Goal: Task Accomplishment & Management: Manage account settings

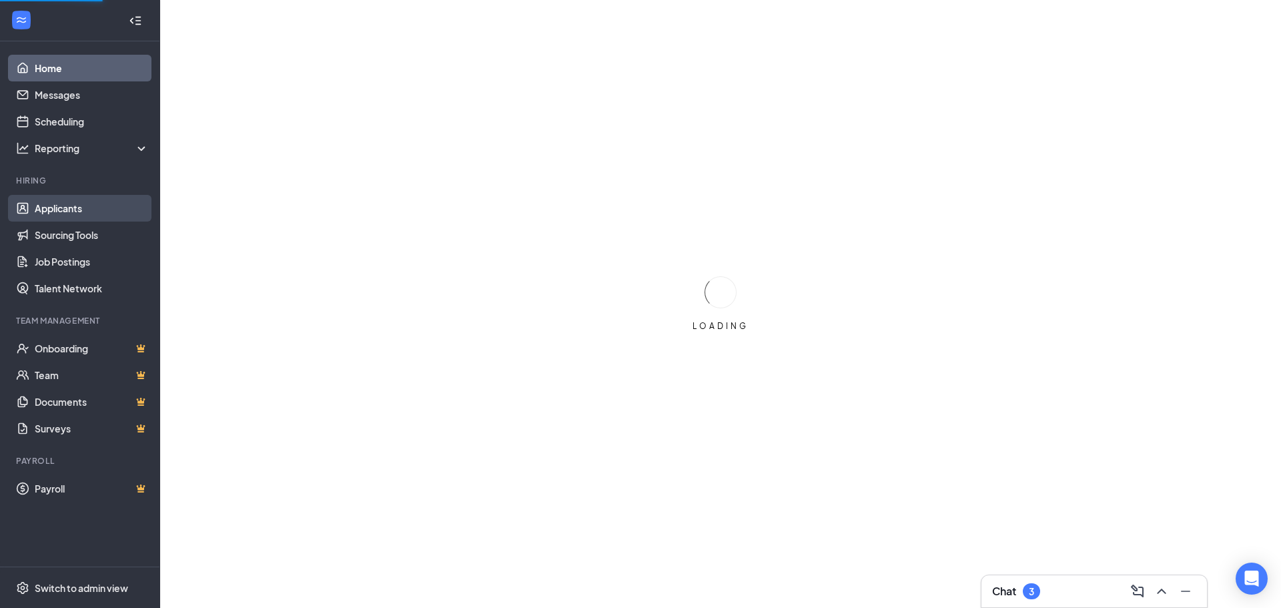
click at [69, 205] on link "Applicants" at bounding box center [92, 208] width 114 height 27
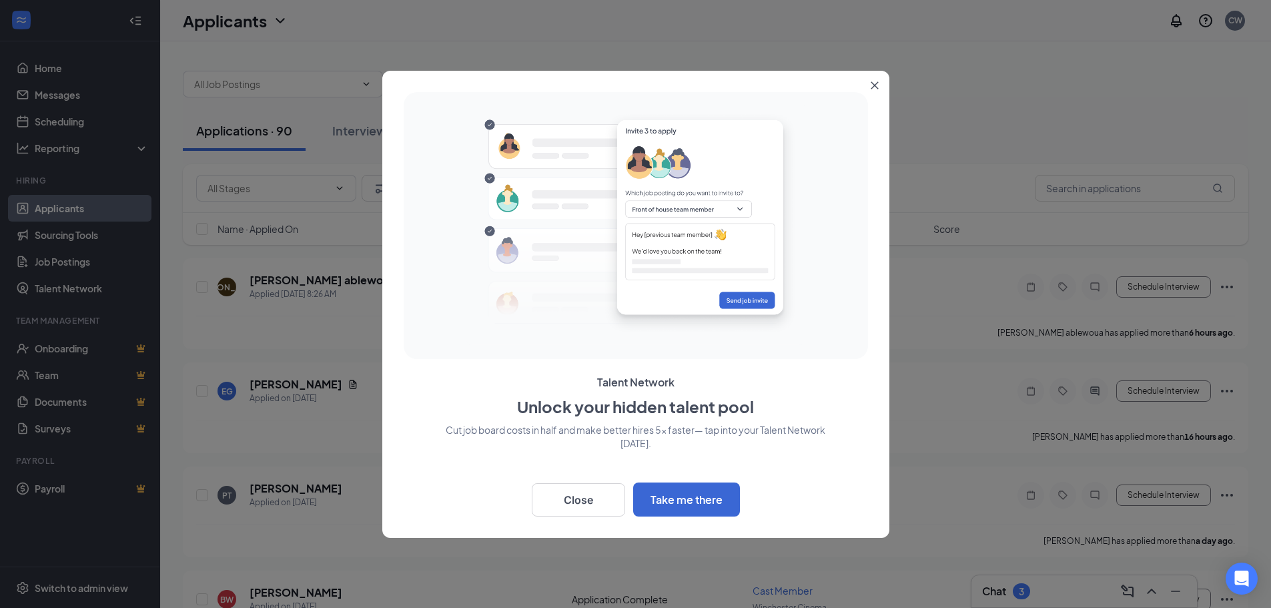
click at [482, 494] on div "Back Close Take me there" at bounding box center [636, 495] width 464 height 39
click at [546, 494] on button "Close" at bounding box center [578, 499] width 93 height 33
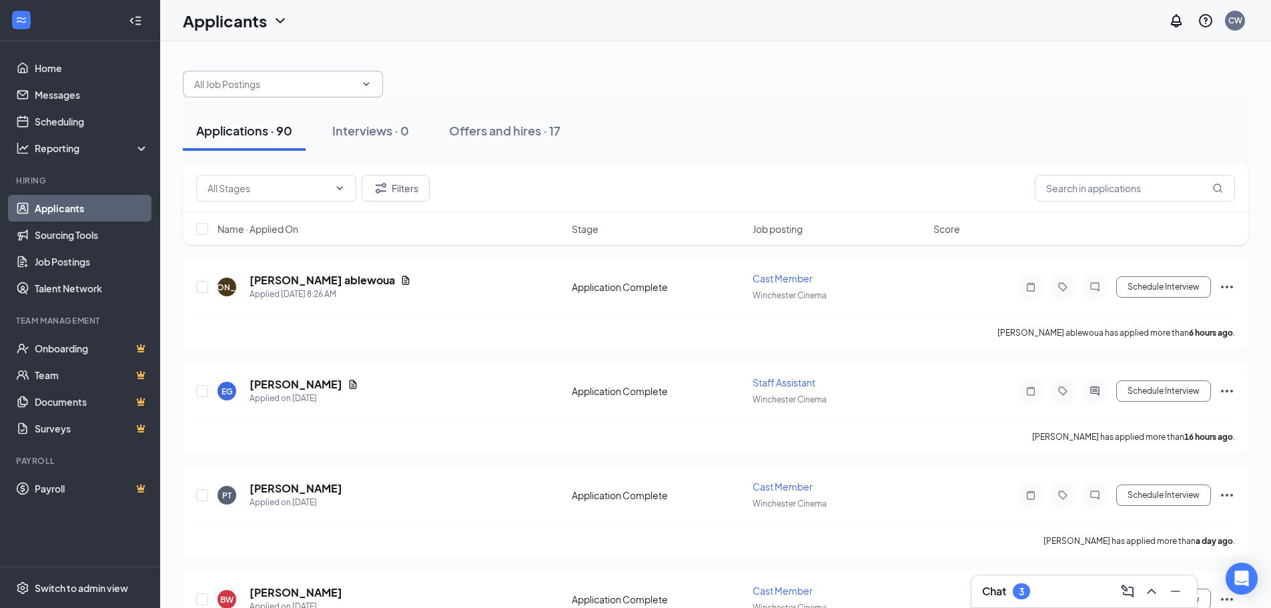
click at [358, 82] on span at bounding box center [364, 84] width 13 height 11
click at [490, 128] on div "Offers and hires · 17" at bounding box center [504, 130] width 111 height 17
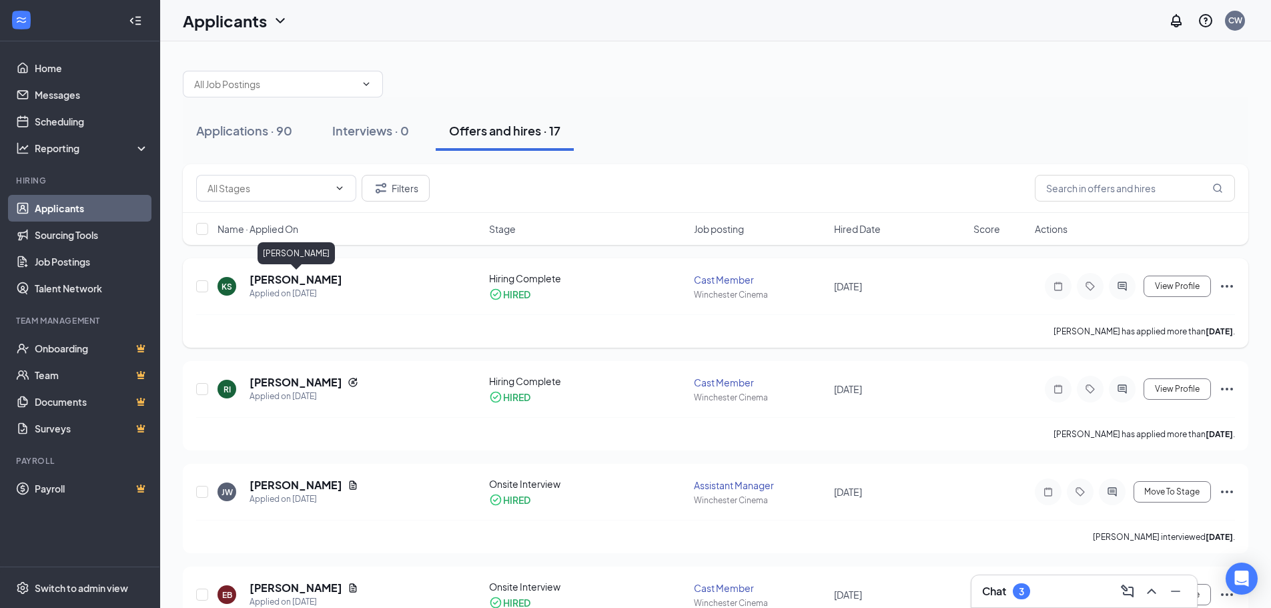
click at [326, 281] on h5 "[PERSON_NAME]" at bounding box center [296, 279] width 93 height 15
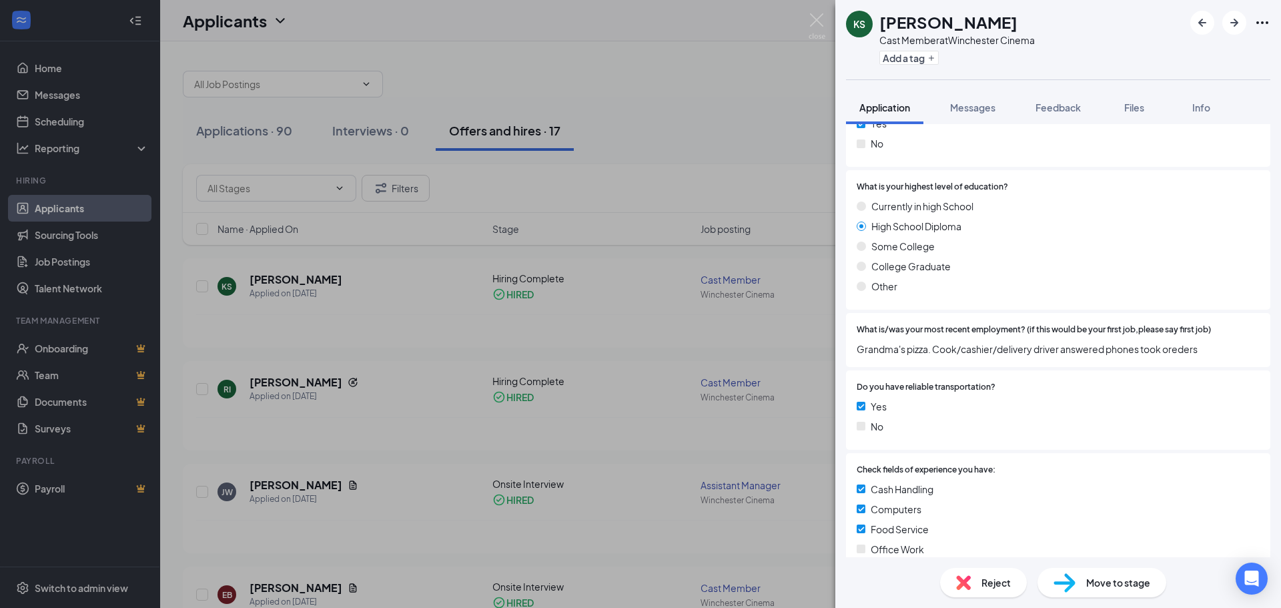
scroll to position [867, 0]
click at [1260, 23] on icon "Ellipses" at bounding box center [1262, 23] width 16 height 16
click at [1229, 52] on link "View full application" at bounding box center [1190, 53] width 144 height 13
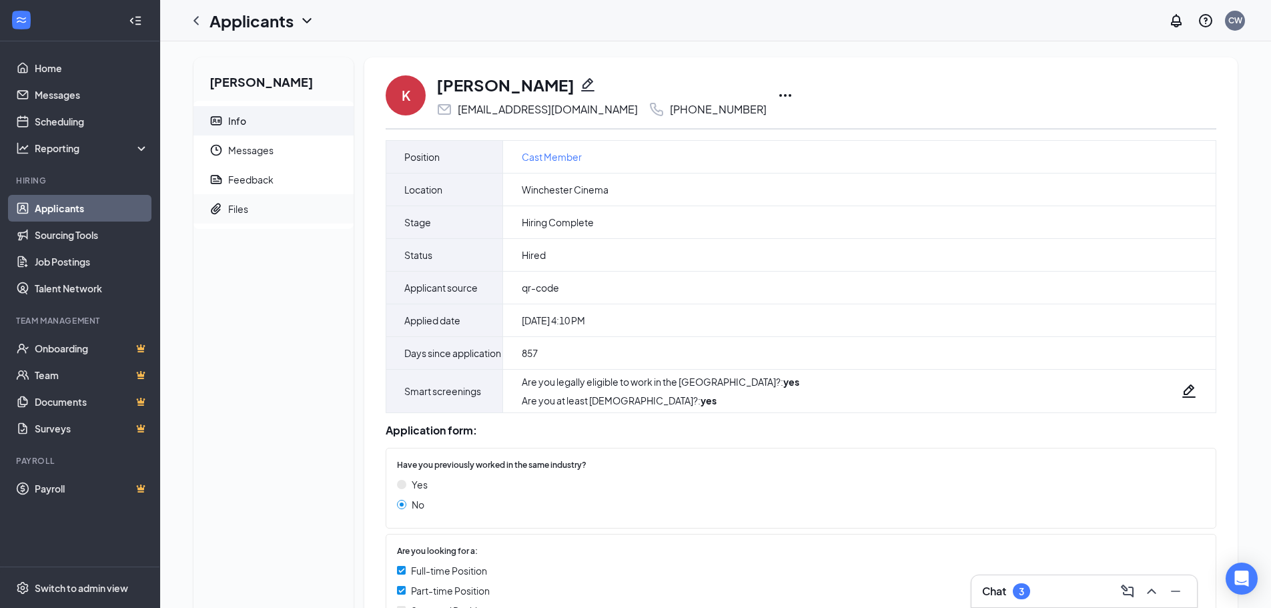
click at [250, 207] on span "Files" at bounding box center [285, 208] width 115 height 29
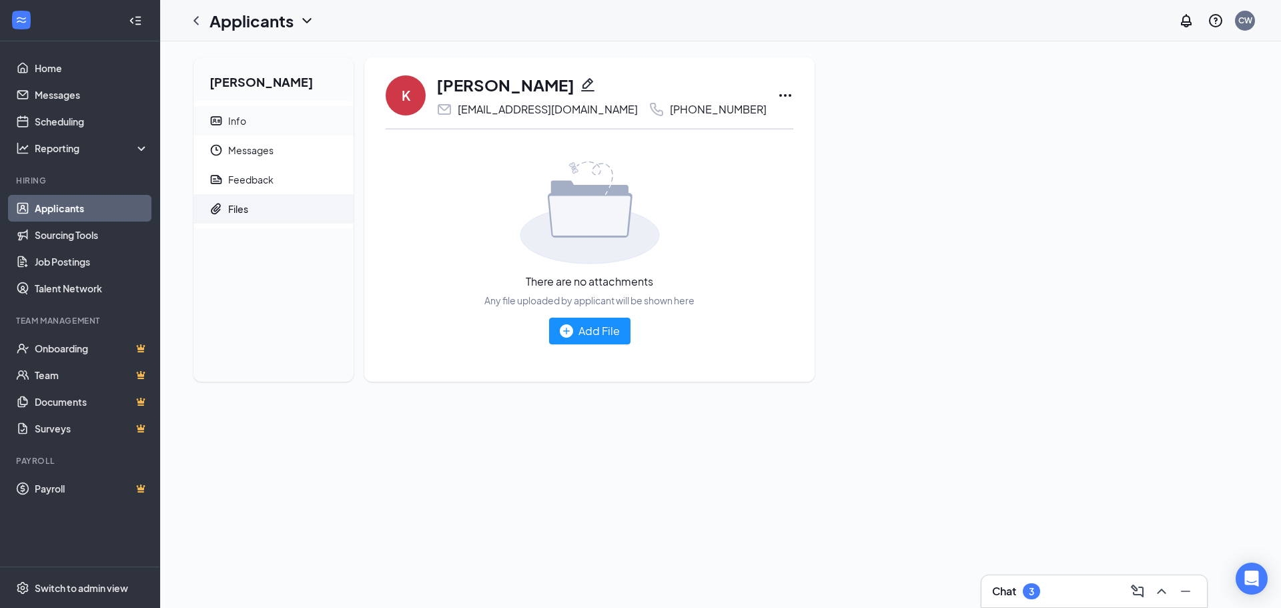
click at [258, 112] on span "Info" at bounding box center [285, 120] width 115 height 29
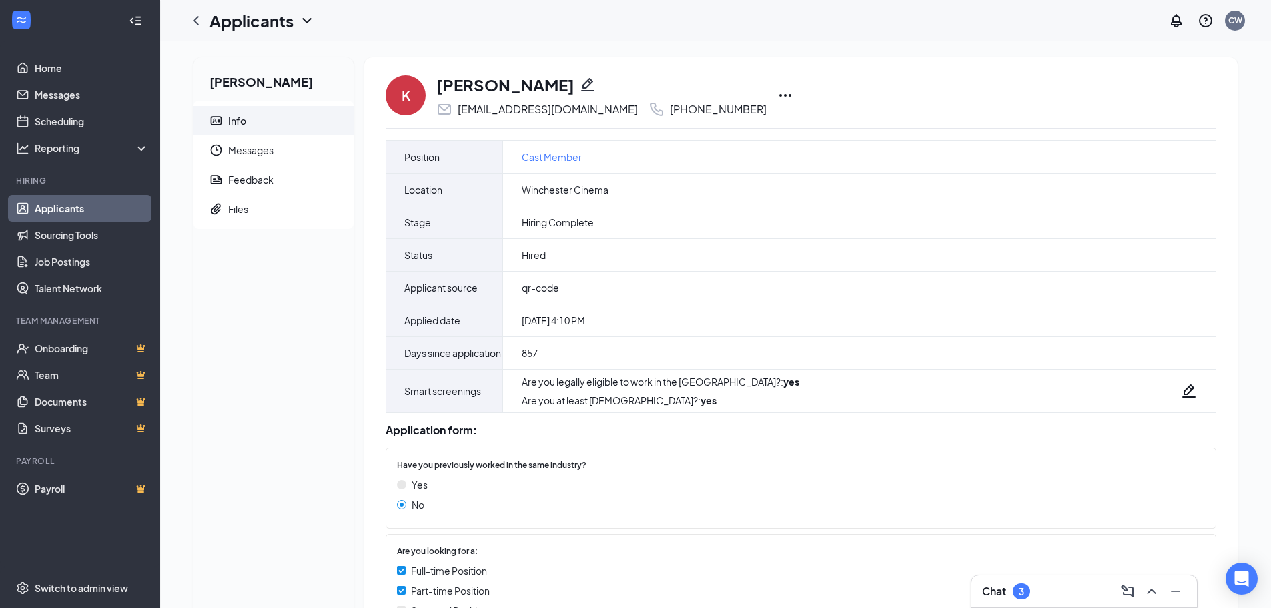
click at [777, 94] on icon "Ellipses" at bounding box center [785, 95] width 16 height 16
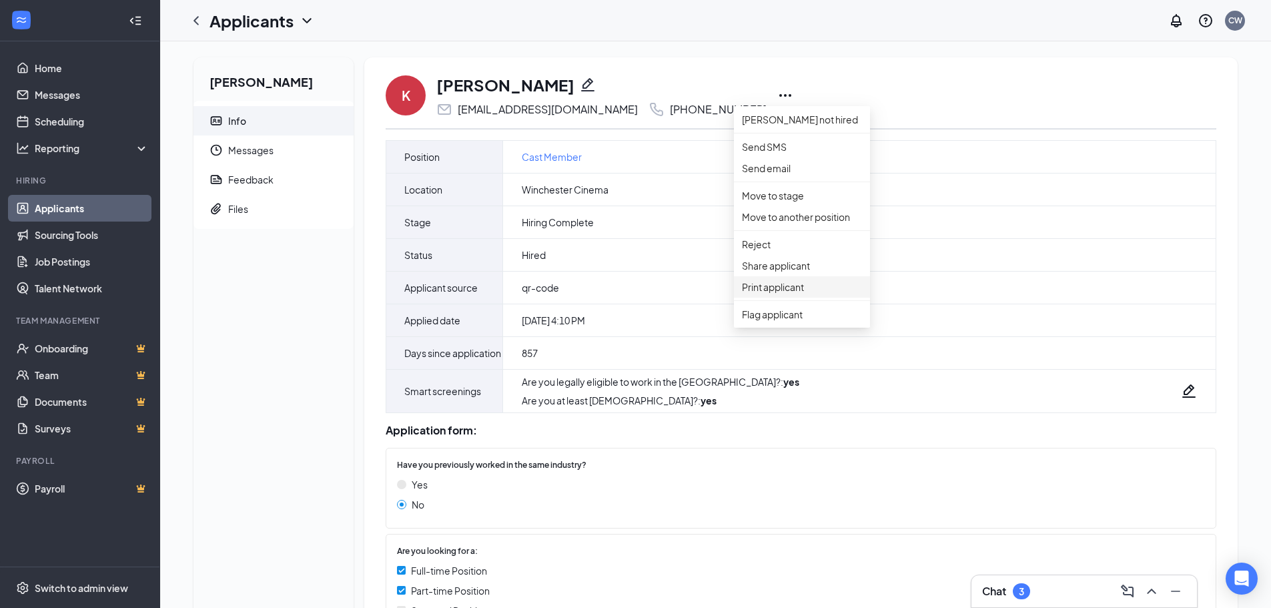
click at [799, 294] on p "Print applicant" at bounding box center [802, 287] width 120 height 15
